Goal: Navigation & Orientation: Find specific page/section

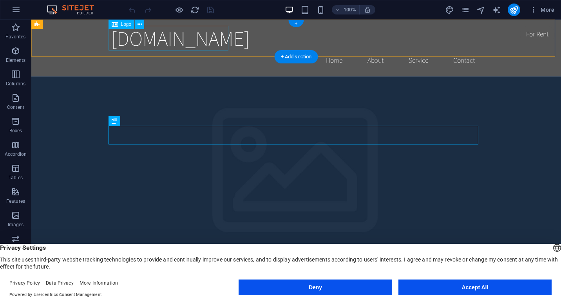
click at [189, 43] on div "[DOMAIN_NAME]" at bounding box center [296, 38] width 370 height 25
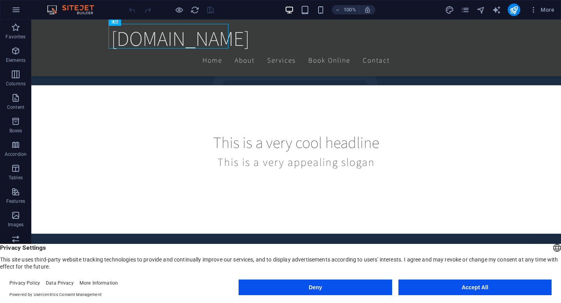
scroll to position [249, 0]
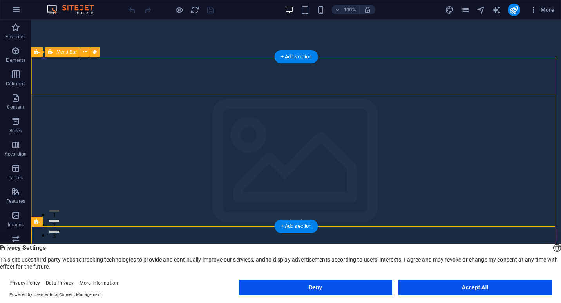
scroll to position [0, 0]
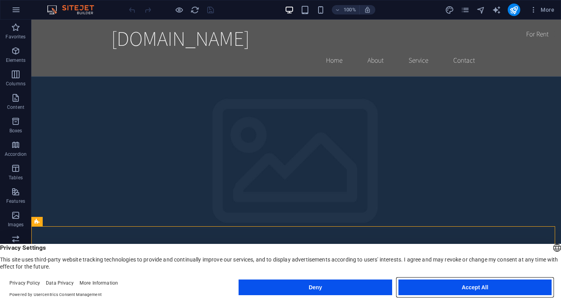
click at [465, 288] on button "Accept All" at bounding box center [474, 288] width 153 height 16
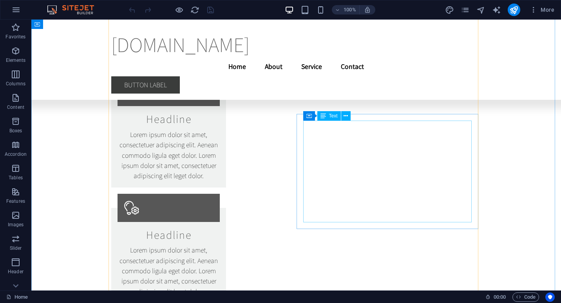
scroll to position [6090, 0]
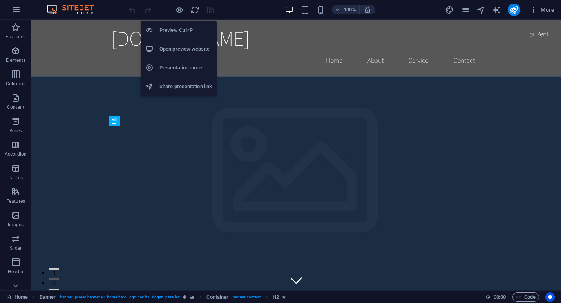
click at [181, 32] on h6 "Preview Ctrl+P" at bounding box center [185, 29] width 52 height 9
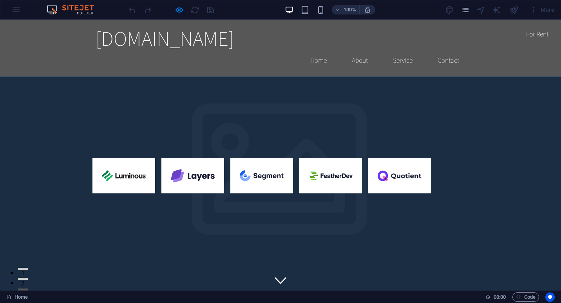
drag, startPoint x: 294, startPoint y: 154, endPoint x: 409, endPoint y: 59, distance: 148.7
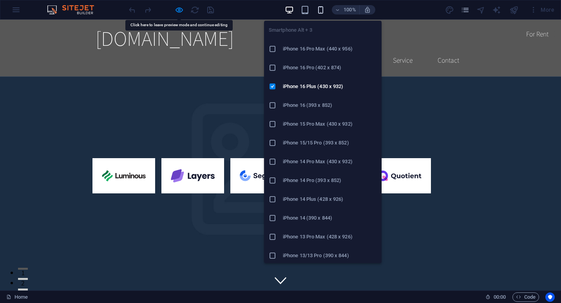
click at [321, 11] on icon "button" at bounding box center [320, 9] width 9 height 9
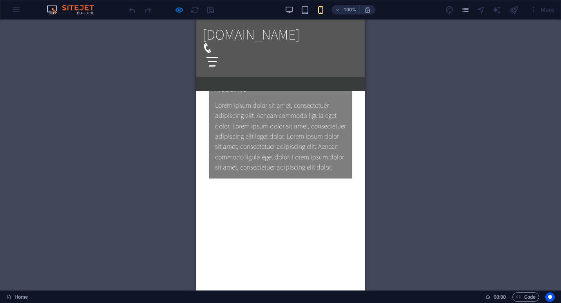
scroll to position [928, 0]
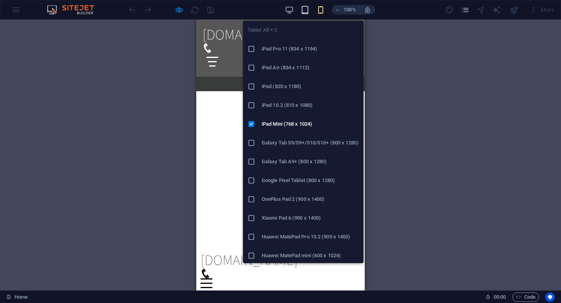
click at [303, 14] on icon "button" at bounding box center [304, 9] width 9 height 9
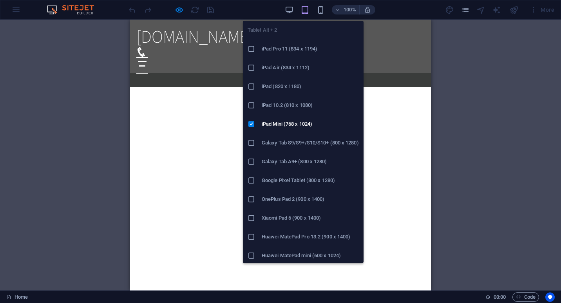
scroll to position [913, 0]
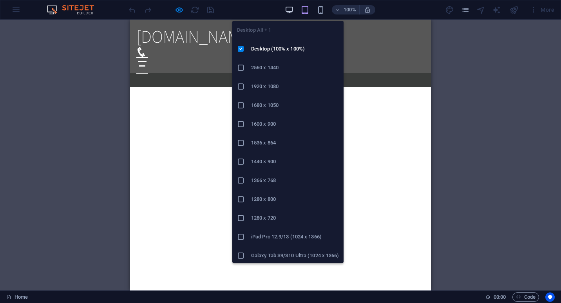
click at [291, 9] on icon "button" at bounding box center [289, 9] width 9 height 9
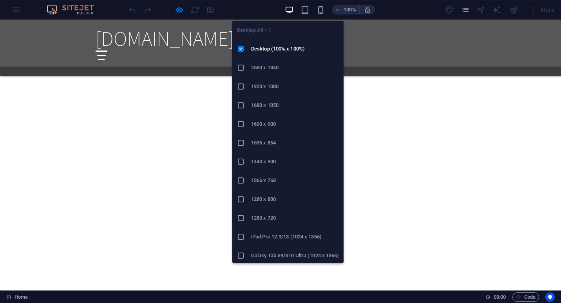
scroll to position [874, 0]
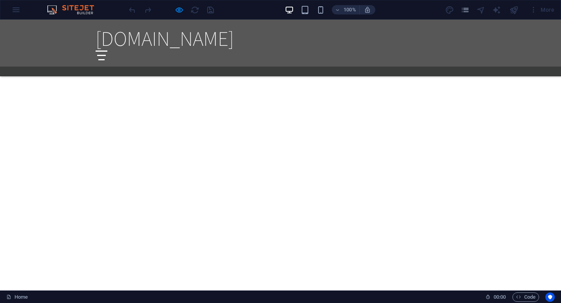
click at [17, 12] on div "100% More" at bounding box center [280, 9] width 560 height 19
click at [123, 43] on span "[DOMAIN_NAME]" at bounding box center [165, 38] width 138 height 27
